Goal: Information Seeking & Learning: Learn about a topic

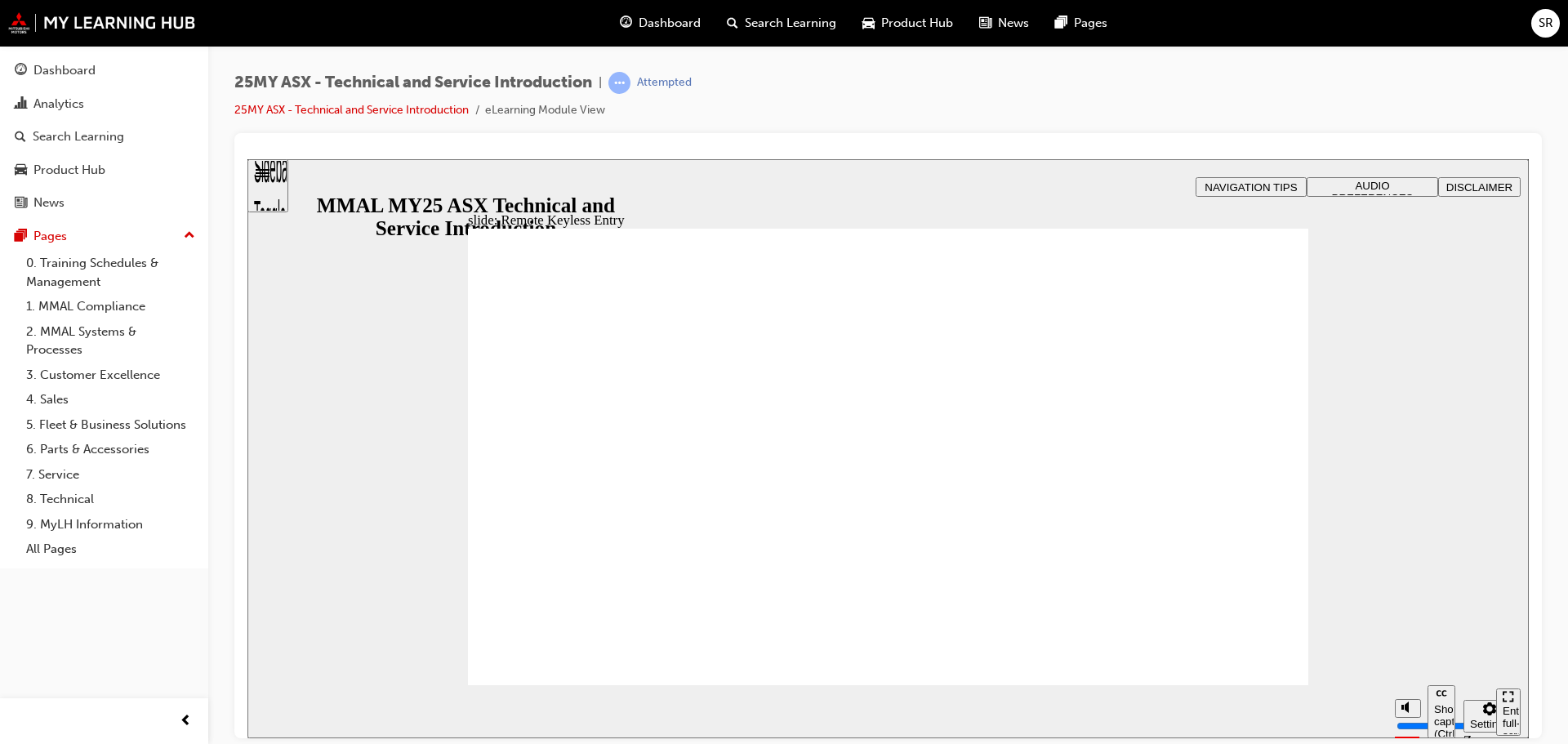
type input "21"
